Goal: Information Seeking & Learning: Learn about a topic

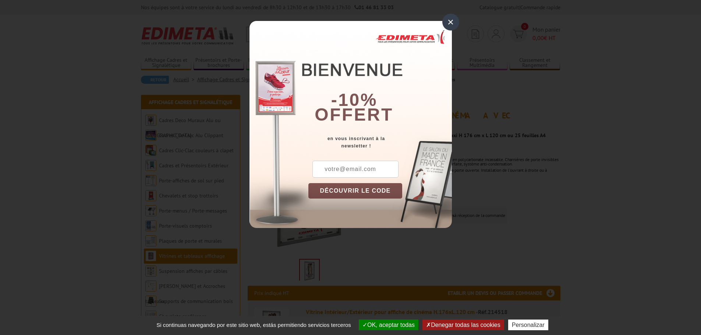
click at [451, 22] on div "×" at bounding box center [451, 22] width 17 height 17
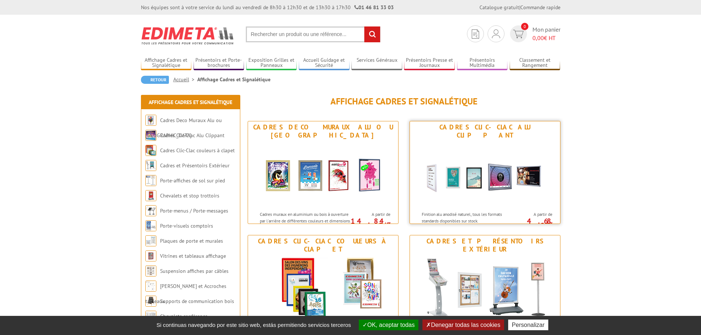
click at [459, 162] on img at bounding box center [485, 174] width 136 height 66
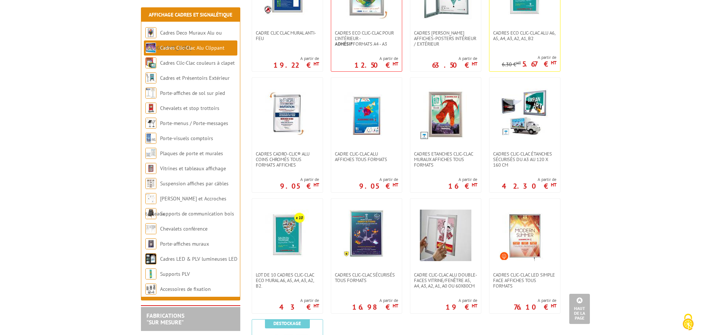
scroll to position [331, 0]
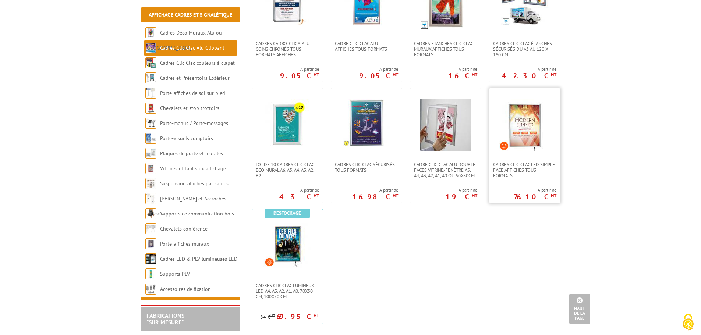
click at [531, 125] on img at bounding box center [525, 125] width 52 height 52
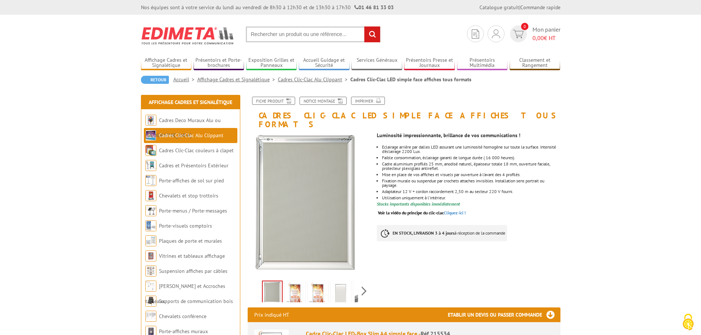
click at [293, 285] on img at bounding box center [295, 293] width 18 height 23
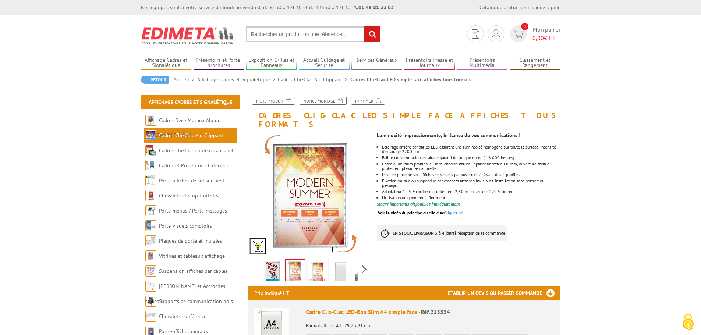
click at [317, 262] on img at bounding box center [318, 272] width 18 height 23
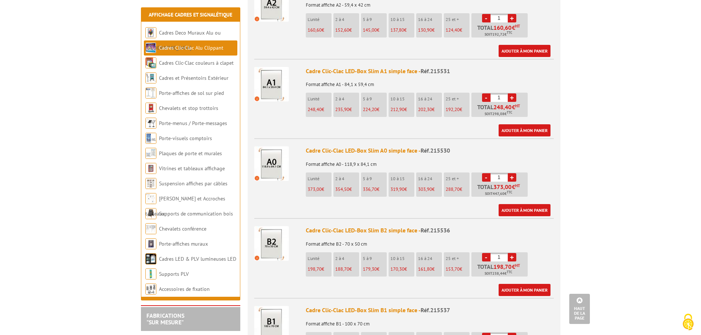
scroll to position [75, 0]
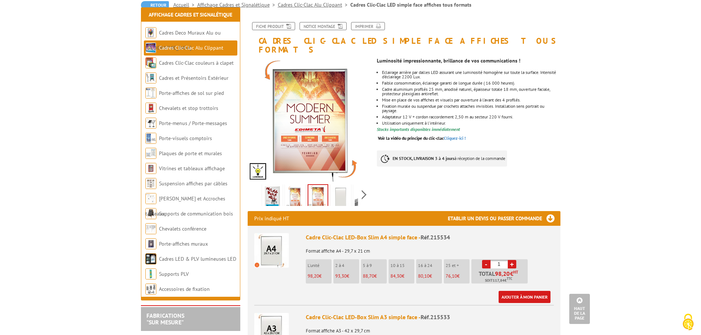
drag, startPoint x: 614, startPoint y: 138, endPoint x: 613, endPoint y: 41, distance: 96.8
